Goal: Task Accomplishment & Management: Manage account settings

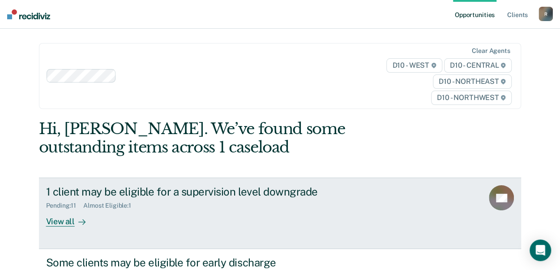
click at [105, 204] on div "Almost Eligible : 1" at bounding box center [110, 205] width 55 height 8
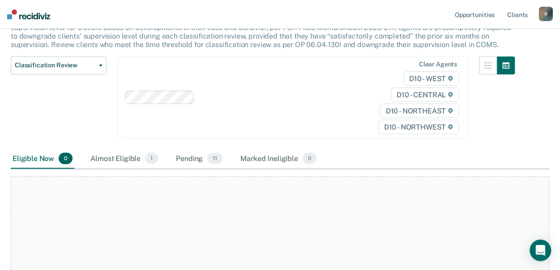
scroll to position [90, 0]
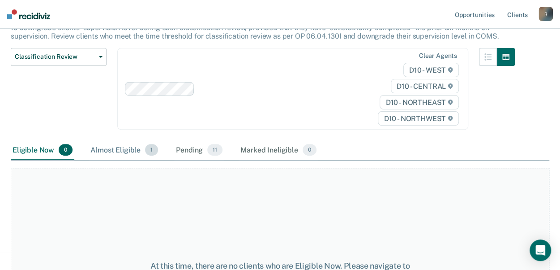
click at [133, 153] on div "Almost Eligible 1" at bounding box center [124, 150] width 71 height 20
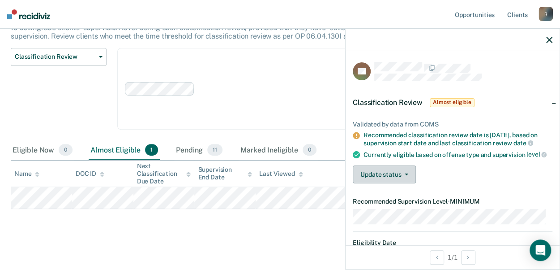
click at [409, 179] on button "Update status" at bounding box center [384, 174] width 63 height 18
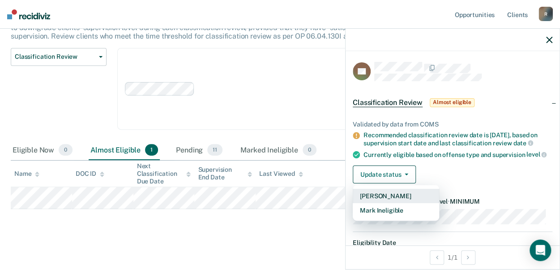
click at [372, 201] on button "[PERSON_NAME]" at bounding box center [396, 195] width 86 height 14
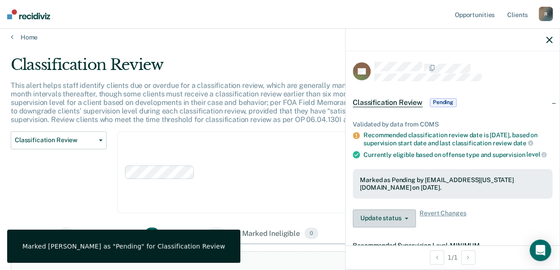
scroll to position [0, 0]
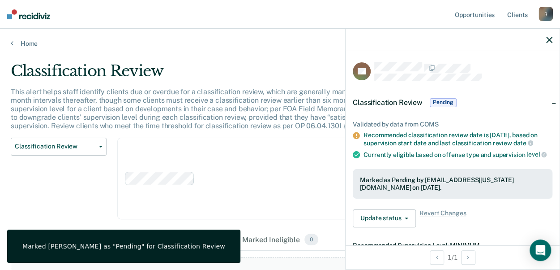
click at [13, 49] on main "Classification Review This alert helps staff identify clients due or overdue fo…" at bounding box center [280, 192] width 560 height 291
click at [16, 43] on link "Home" at bounding box center [280, 43] width 539 height 8
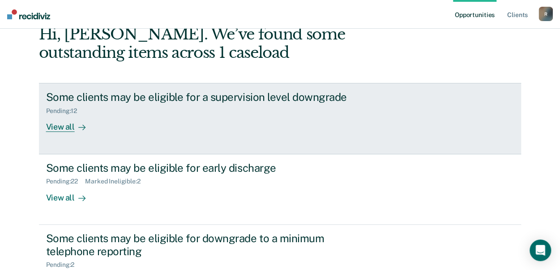
scroll to position [90, 0]
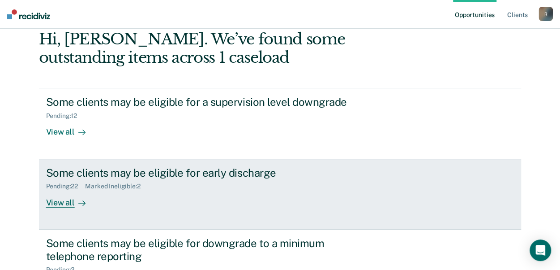
click at [56, 186] on div "Pending : 22" at bounding box center [65, 186] width 39 height 8
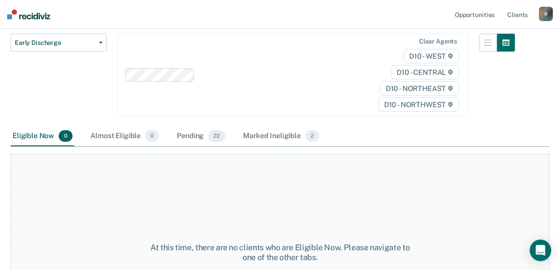
scroll to position [134, 0]
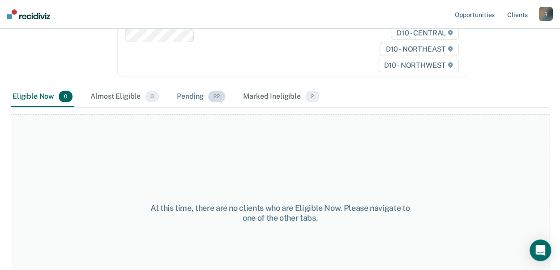
click at [194, 89] on div "Pending 22" at bounding box center [201, 97] width 52 height 20
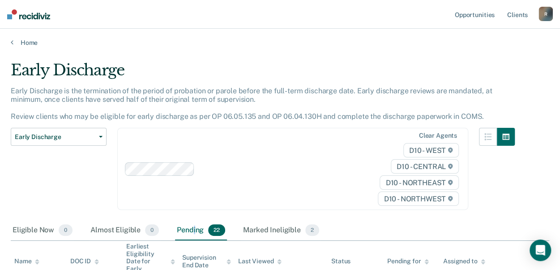
scroll to position [0, 0]
click at [27, 42] on link "Home" at bounding box center [280, 43] width 539 height 8
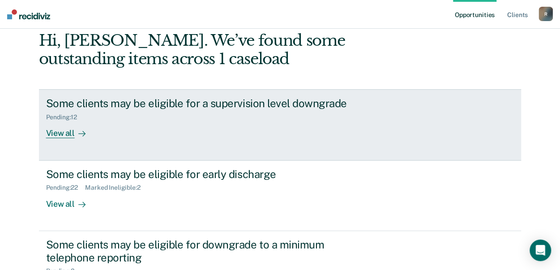
scroll to position [90, 0]
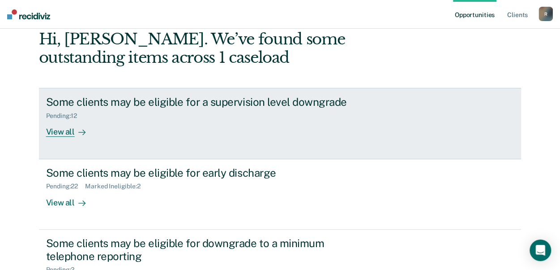
click at [64, 128] on div "View all" at bounding box center [71, 128] width 50 height 17
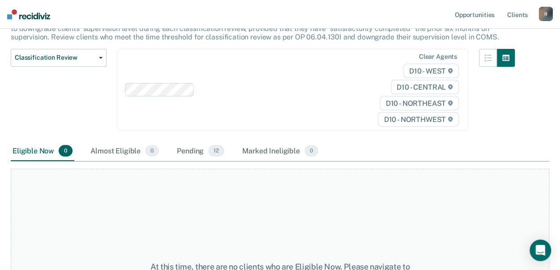
scroll to position [90, 0]
click at [191, 150] on div "Pending 12" at bounding box center [200, 150] width 51 height 20
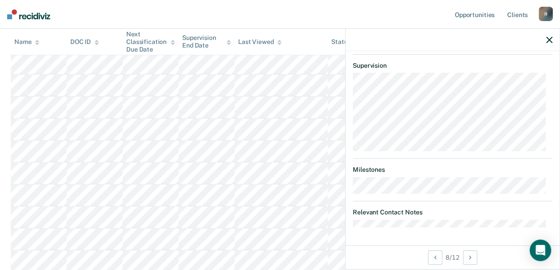
scroll to position [275, 0]
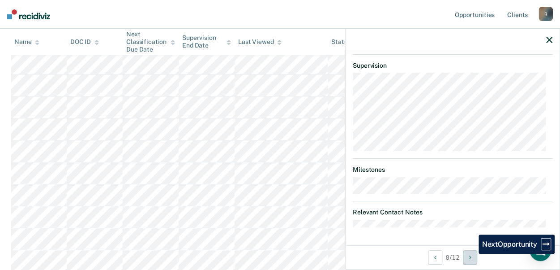
click at [471, 254] on icon "Next Opportunity" at bounding box center [470, 257] width 2 height 6
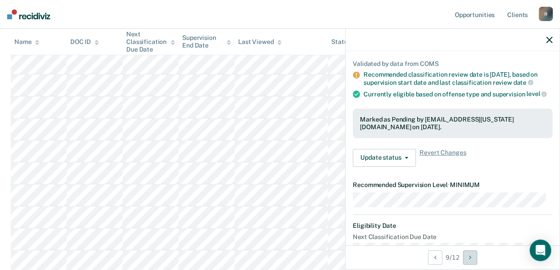
scroll to position [90, 0]
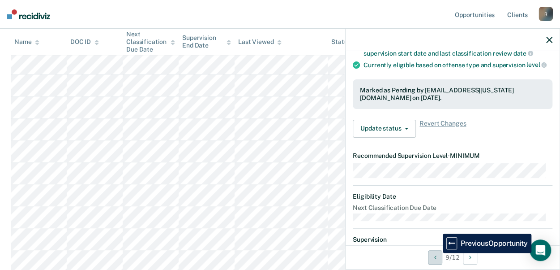
click at [436, 252] on button "Previous Opportunity" at bounding box center [435, 257] width 14 height 14
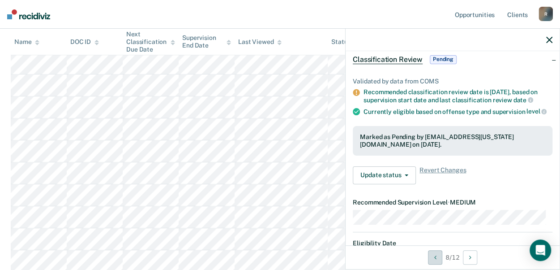
scroll to position [45, 0]
